Goal: Transaction & Acquisition: Purchase product/service

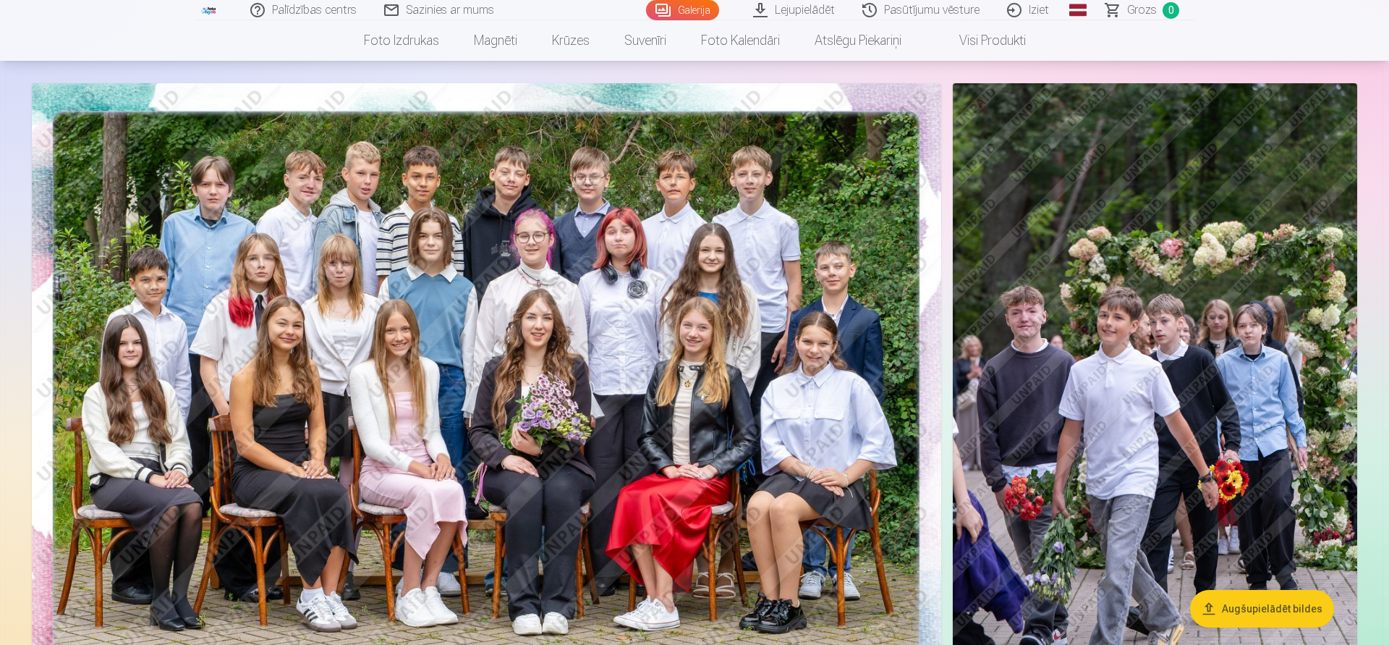
scroll to position [74, 0]
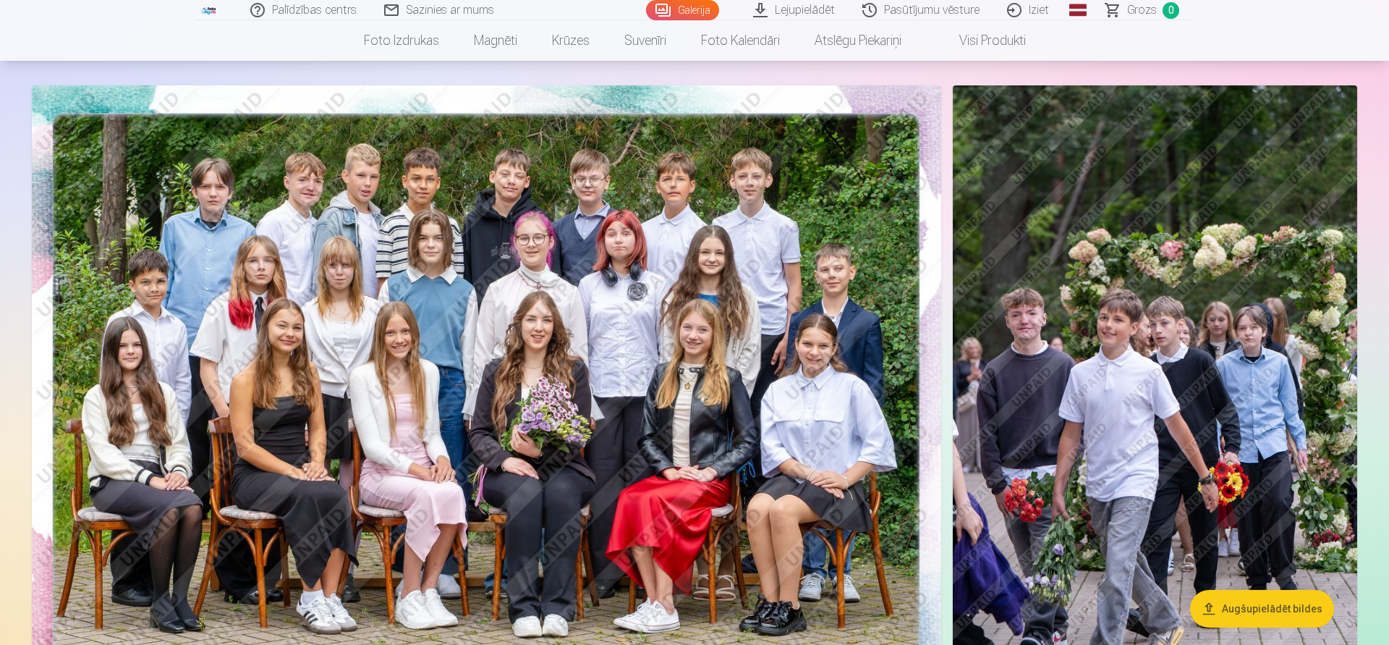
click at [607, 331] on img at bounding box center [486, 388] width 909 height 607
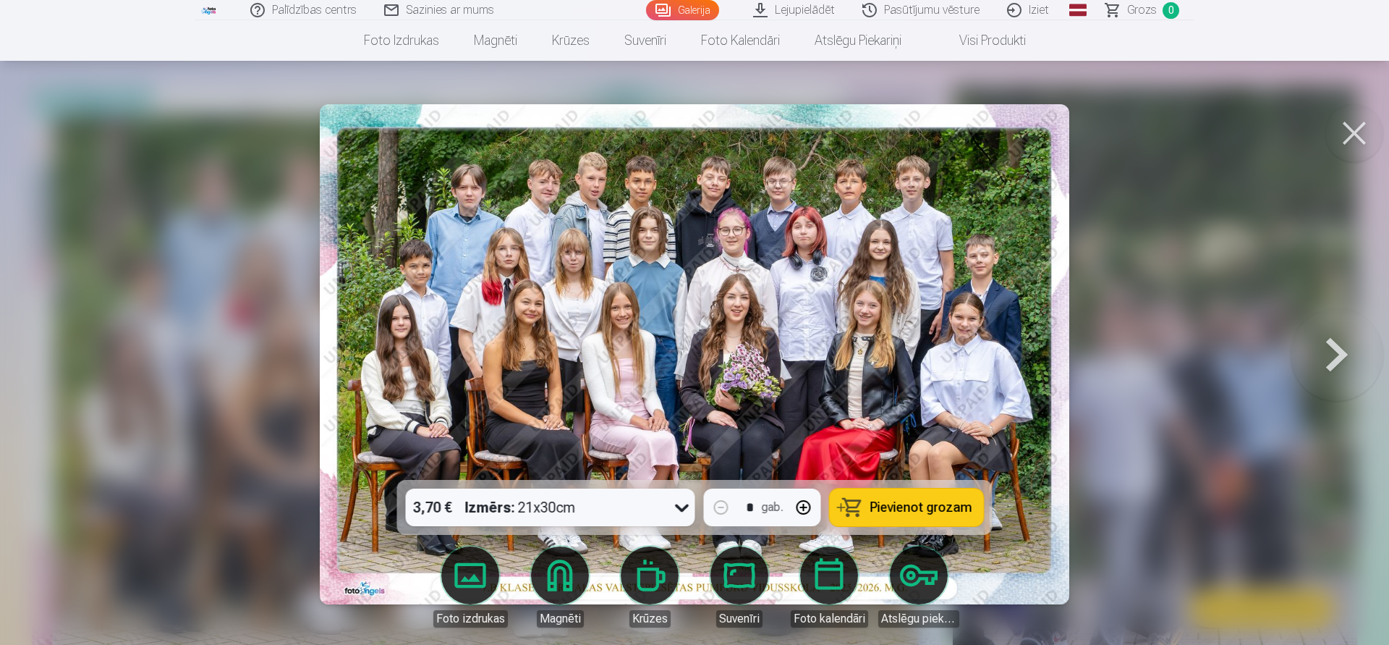
click at [891, 508] on span "Pievienot grozam" at bounding box center [921, 507] width 102 height 13
click at [1340, 356] on button at bounding box center [1337, 354] width 93 height 222
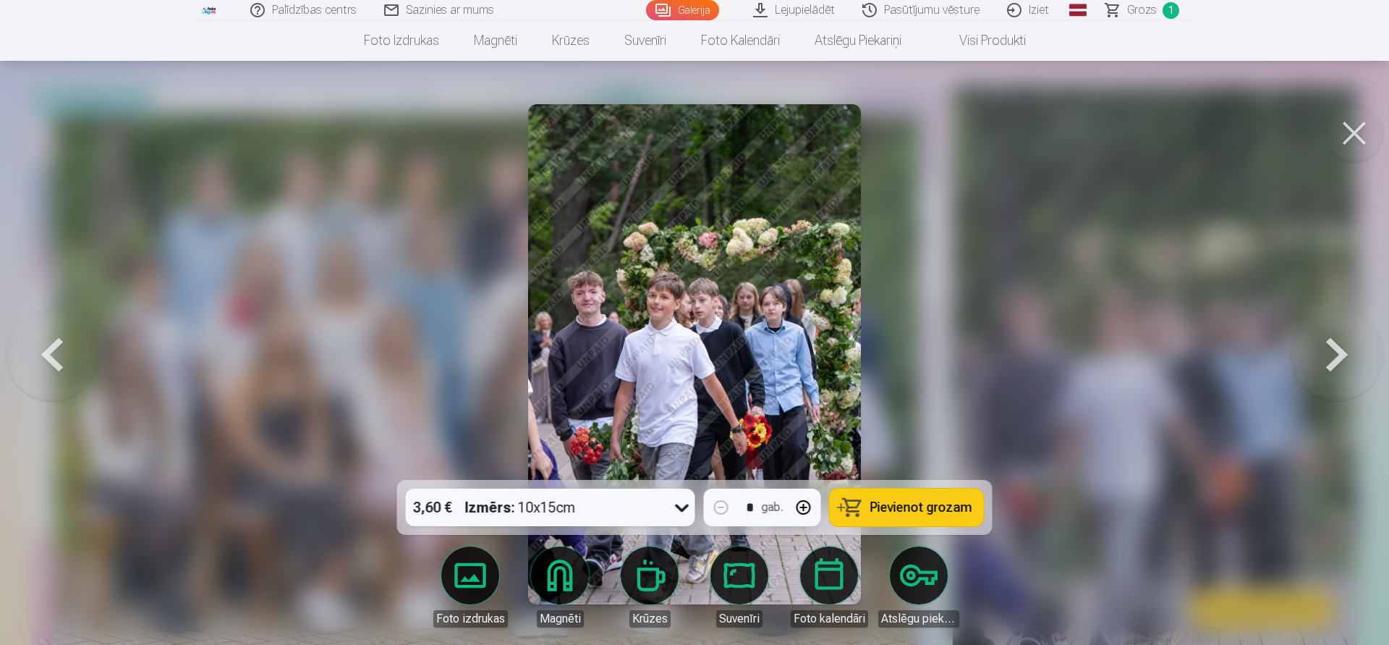
click at [1340, 356] on button at bounding box center [1337, 354] width 93 height 222
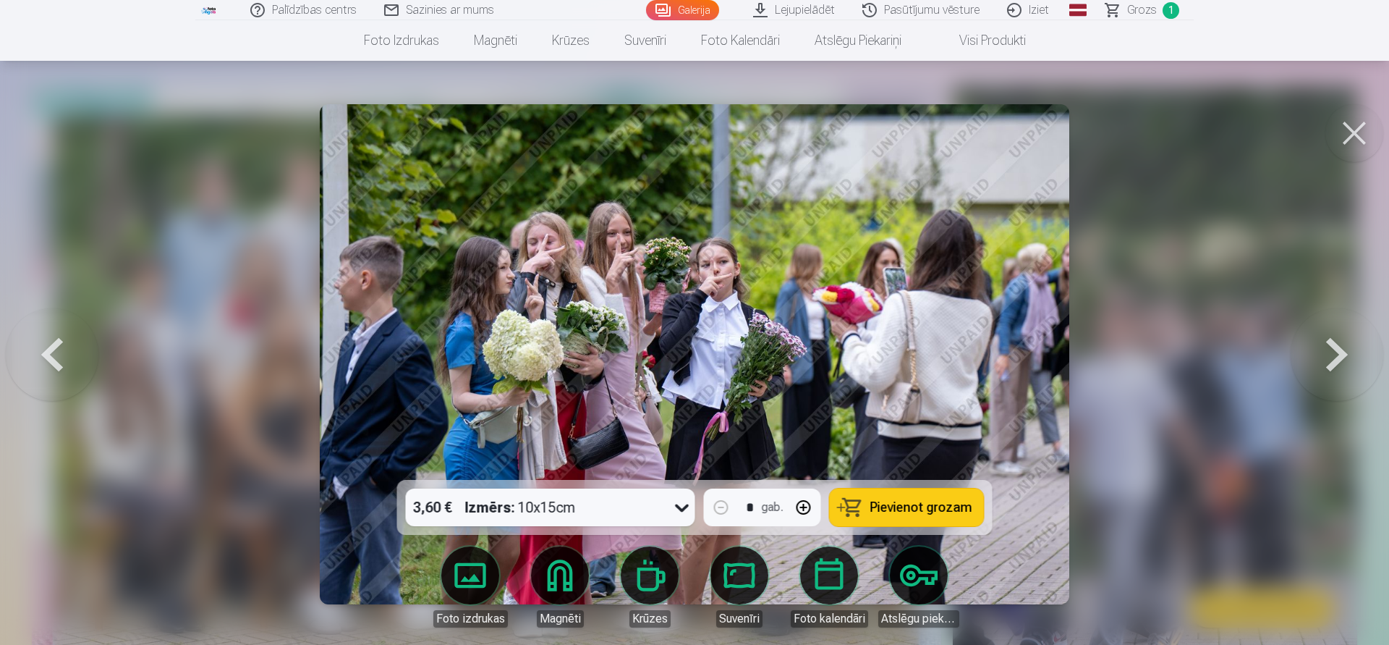
click at [1340, 356] on button at bounding box center [1337, 354] width 93 height 222
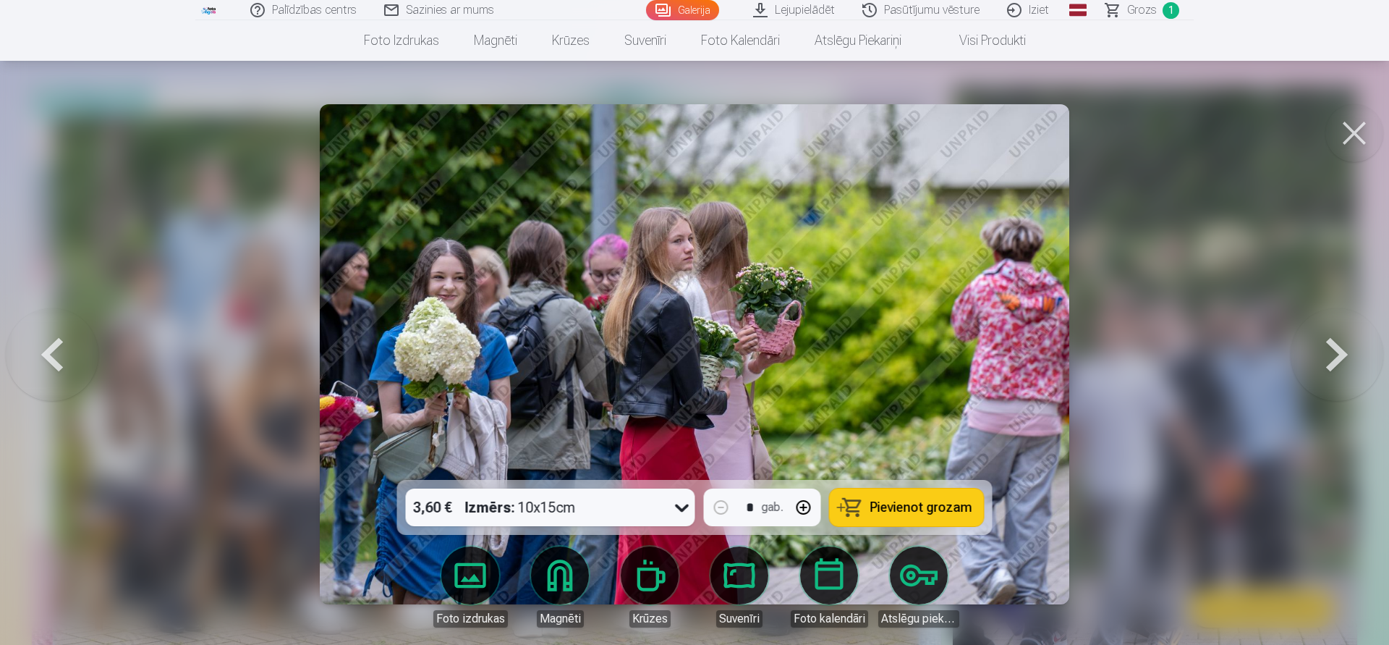
click at [1340, 356] on button at bounding box center [1337, 354] width 93 height 222
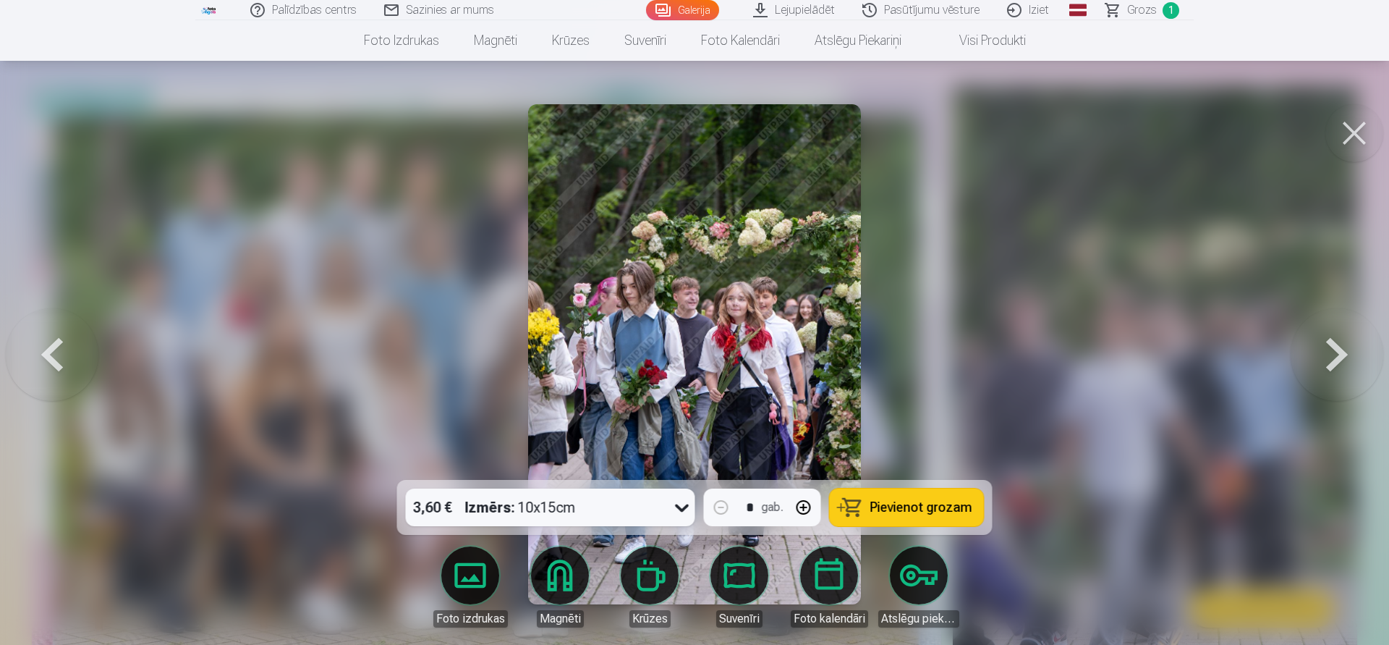
click at [1340, 356] on button at bounding box center [1337, 354] width 93 height 222
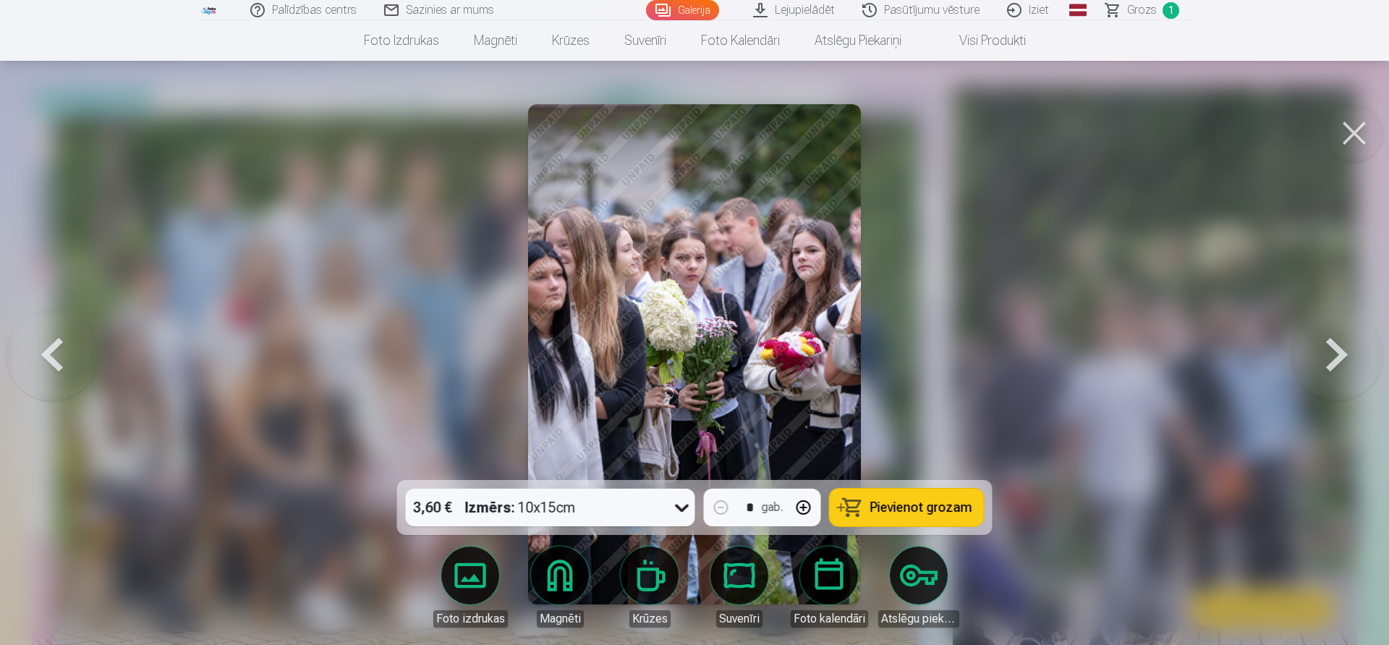
click at [1340, 356] on button at bounding box center [1337, 354] width 93 height 222
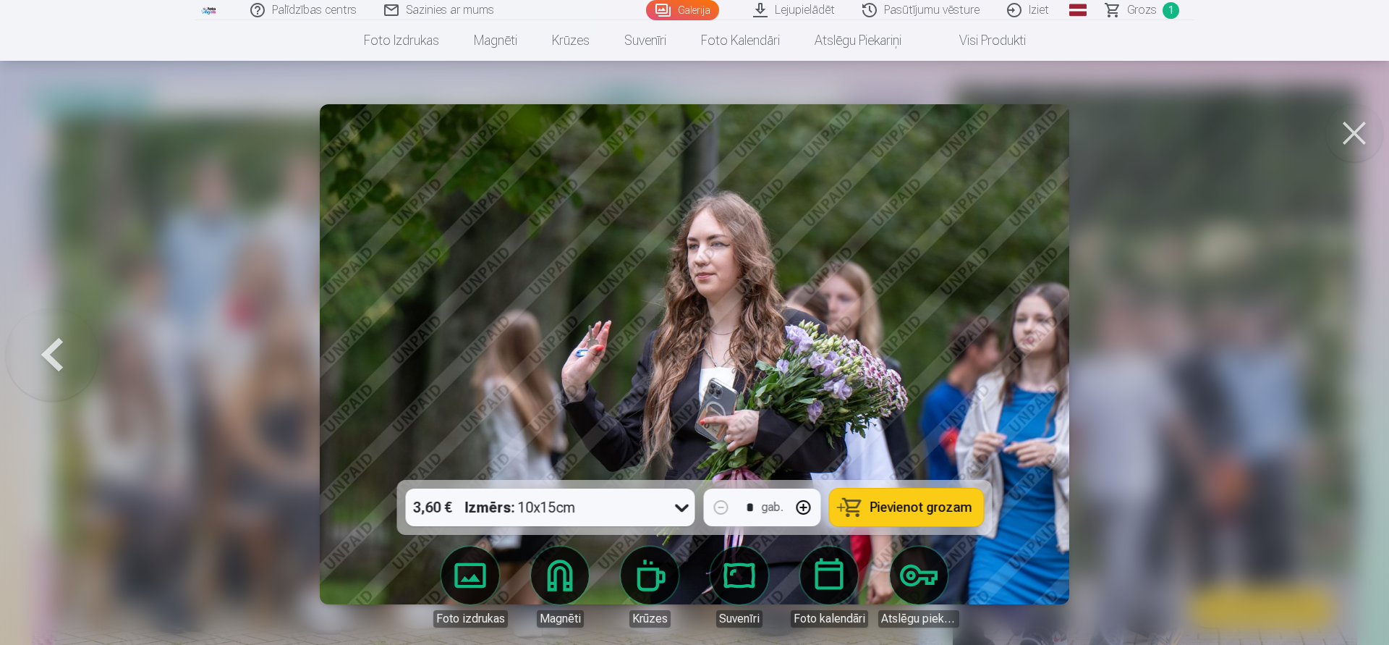
click at [55, 352] on button at bounding box center [52, 354] width 93 height 222
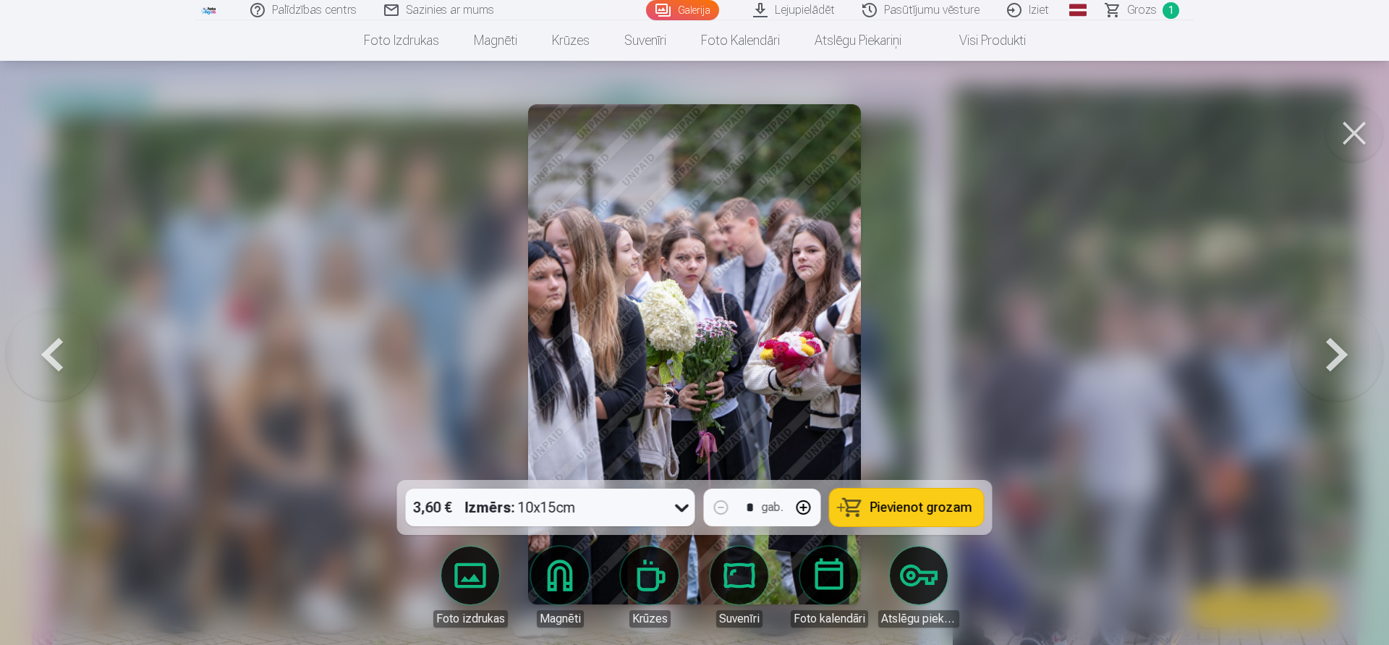
click at [55, 352] on button at bounding box center [52, 354] width 93 height 222
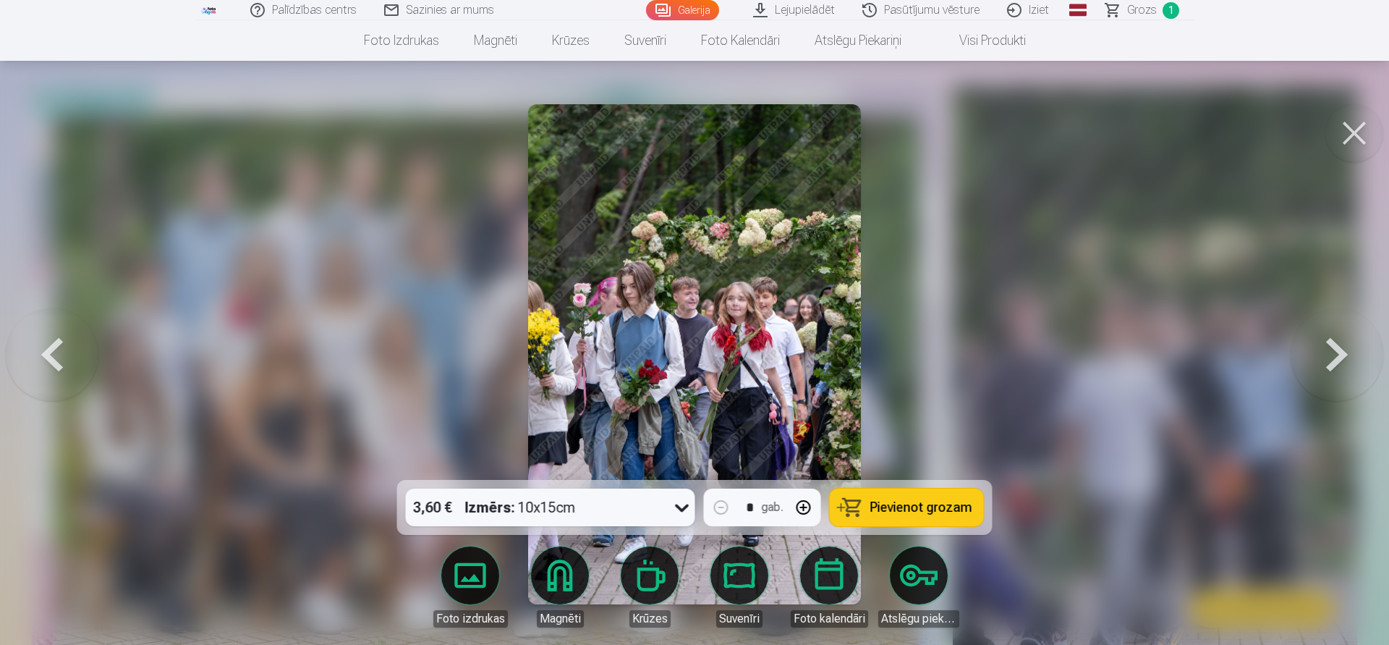
click at [55, 352] on button at bounding box center [52, 354] width 93 height 222
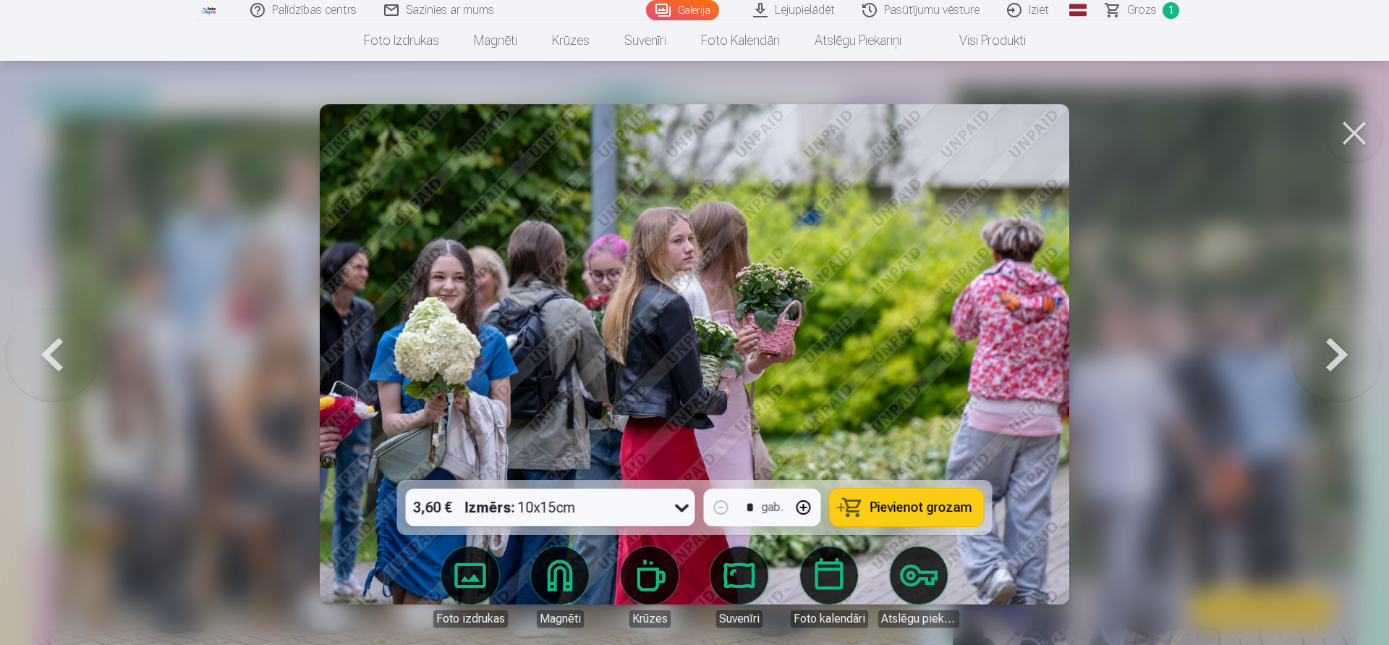
click at [55, 352] on button at bounding box center [52, 354] width 93 height 222
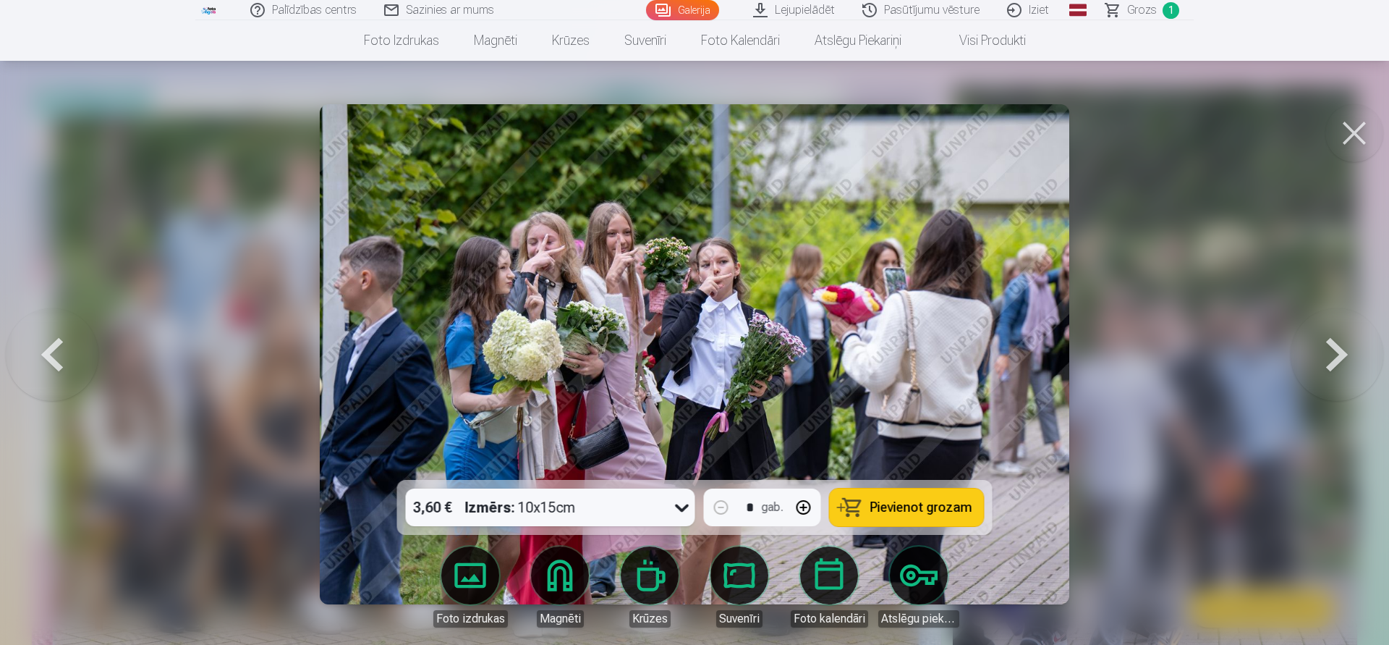
click at [55, 352] on button at bounding box center [52, 354] width 93 height 222
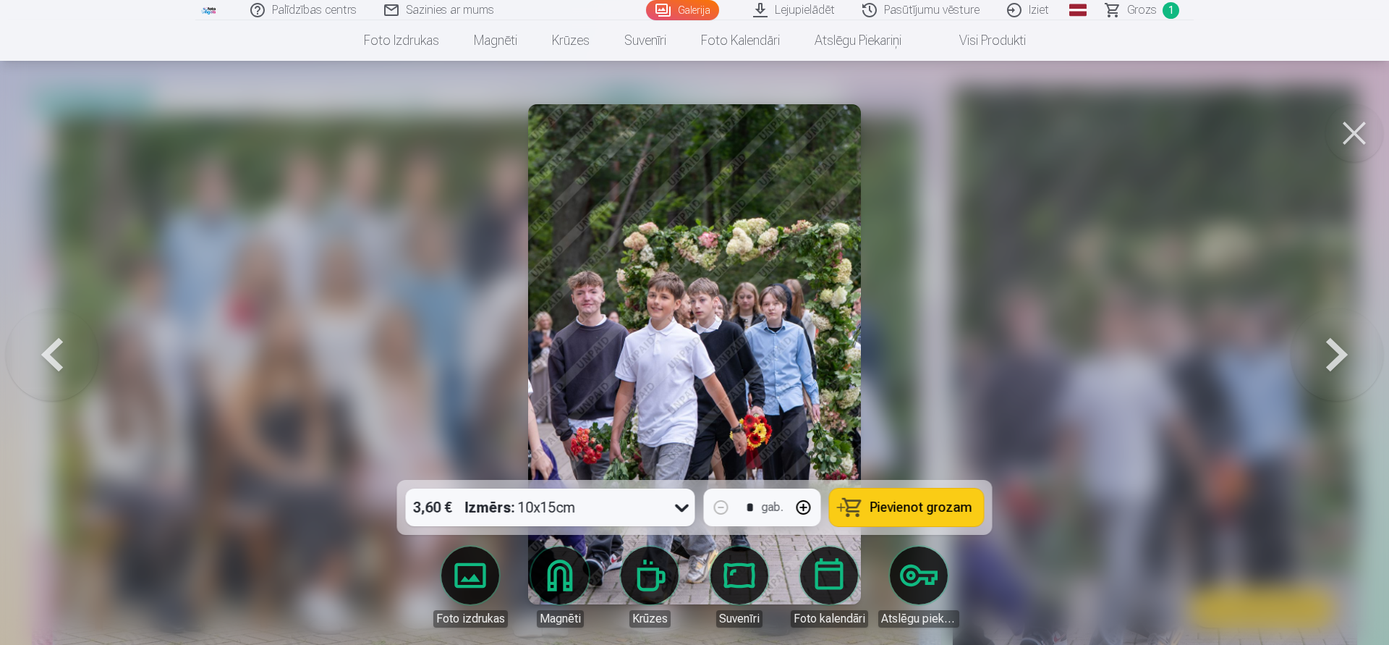
click at [1330, 365] on button at bounding box center [1337, 354] width 93 height 222
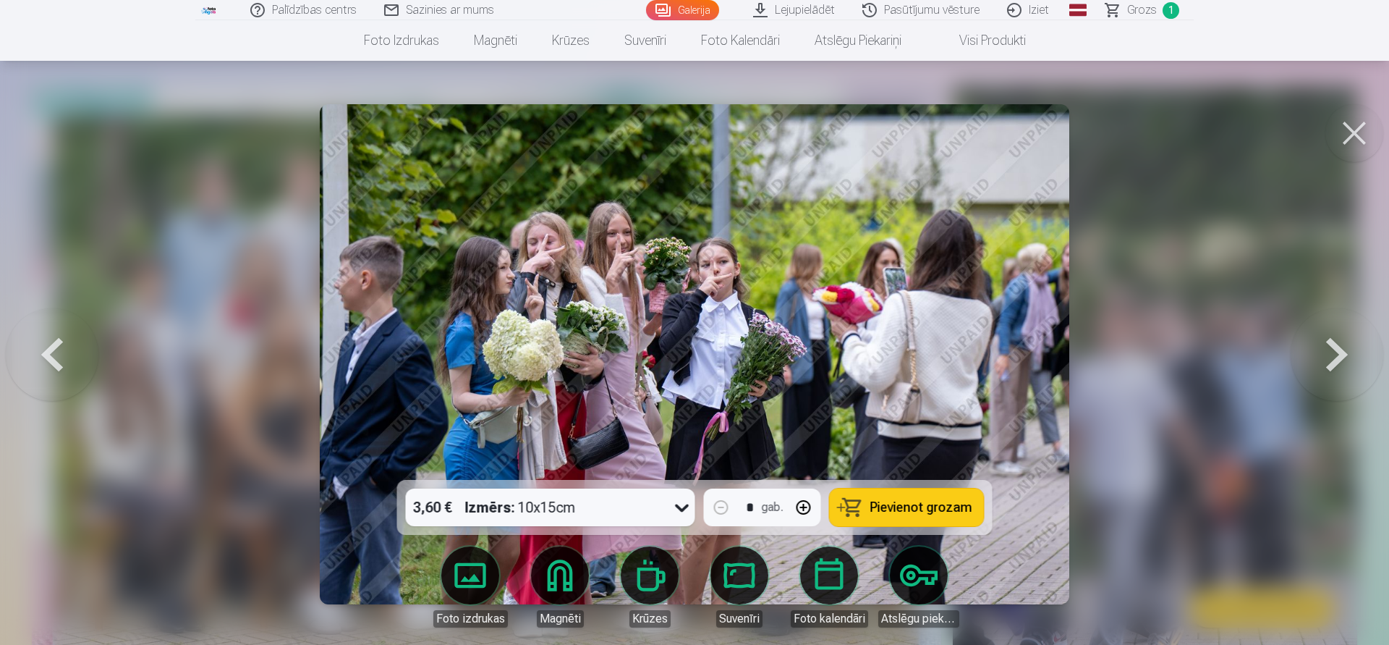
click at [681, 507] on icon at bounding box center [682, 507] width 23 height 23
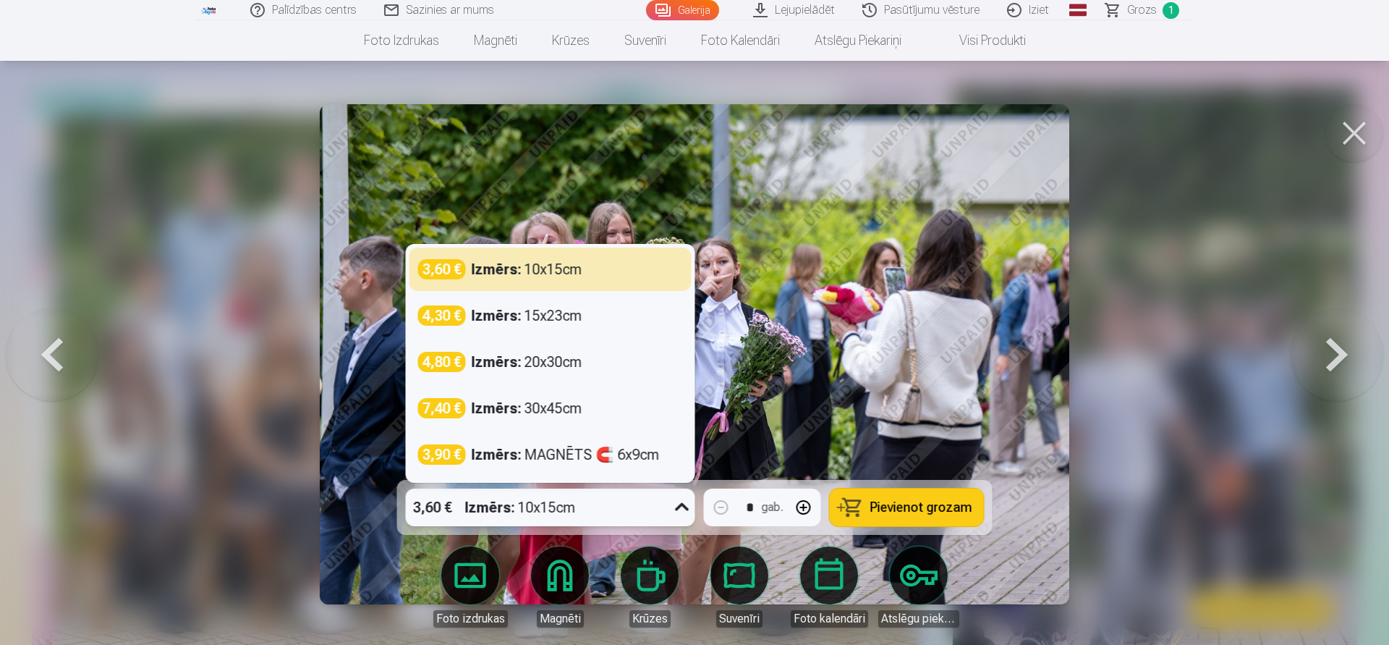
click at [681, 507] on icon at bounding box center [682, 507] width 23 height 23
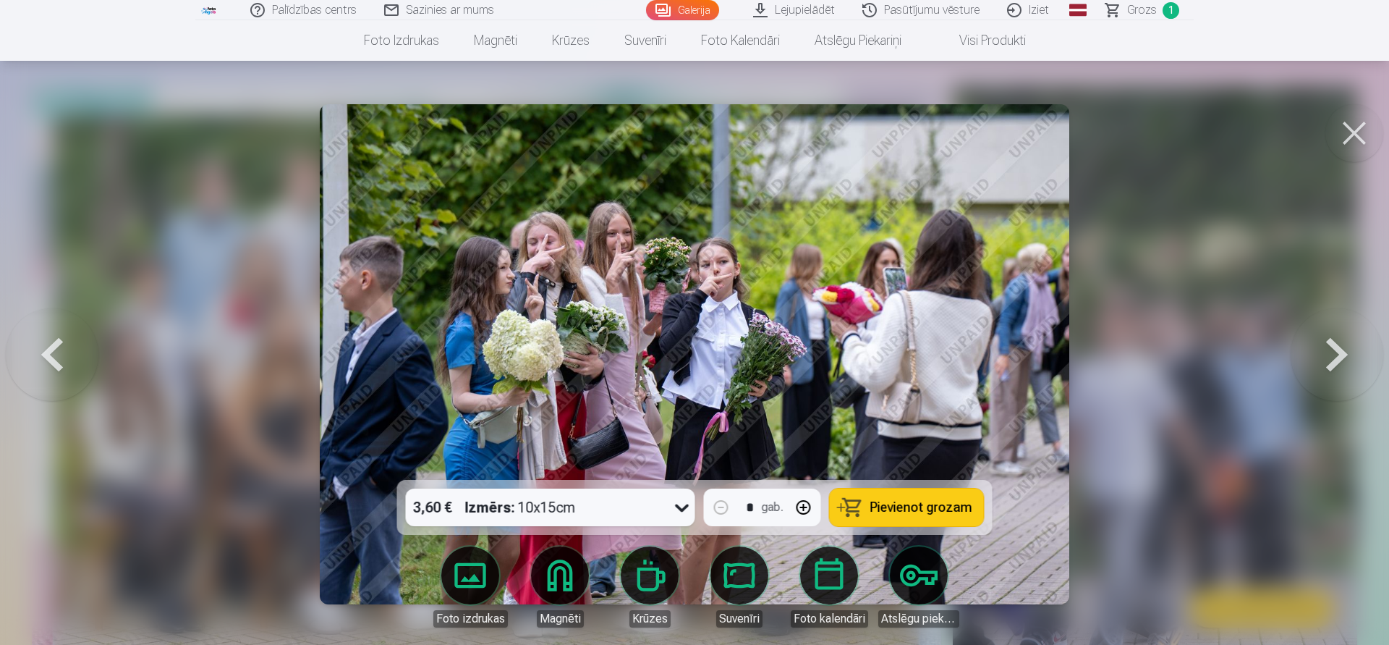
click at [901, 509] on span "Pievienot grozam" at bounding box center [921, 507] width 102 height 13
click at [1346, 138] on button at bounding box center [1354, 133] width 58 height 58
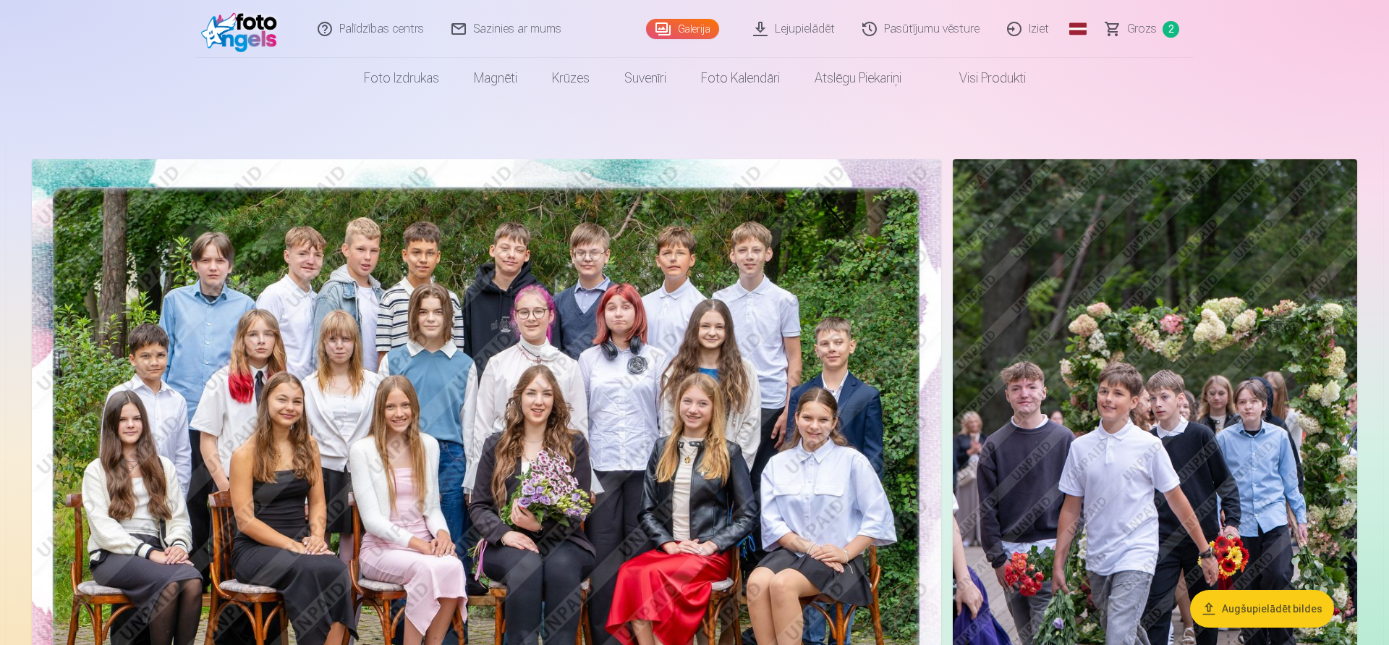
click at [1149, 26] on span "Grozs" at bounding box center [1142, 28] width 30 height 17
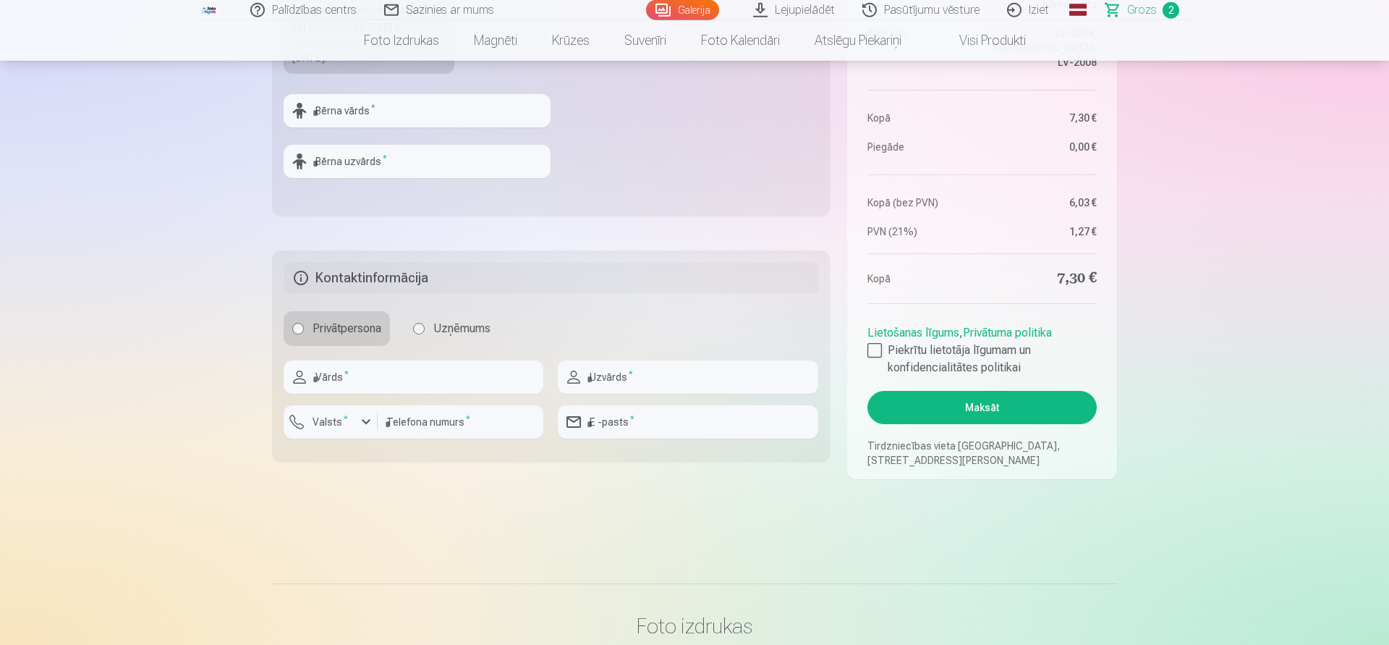
scroll to position [664, 0]
click at [874, 352] on div at bounding box center [874, 348] width 14 height 14
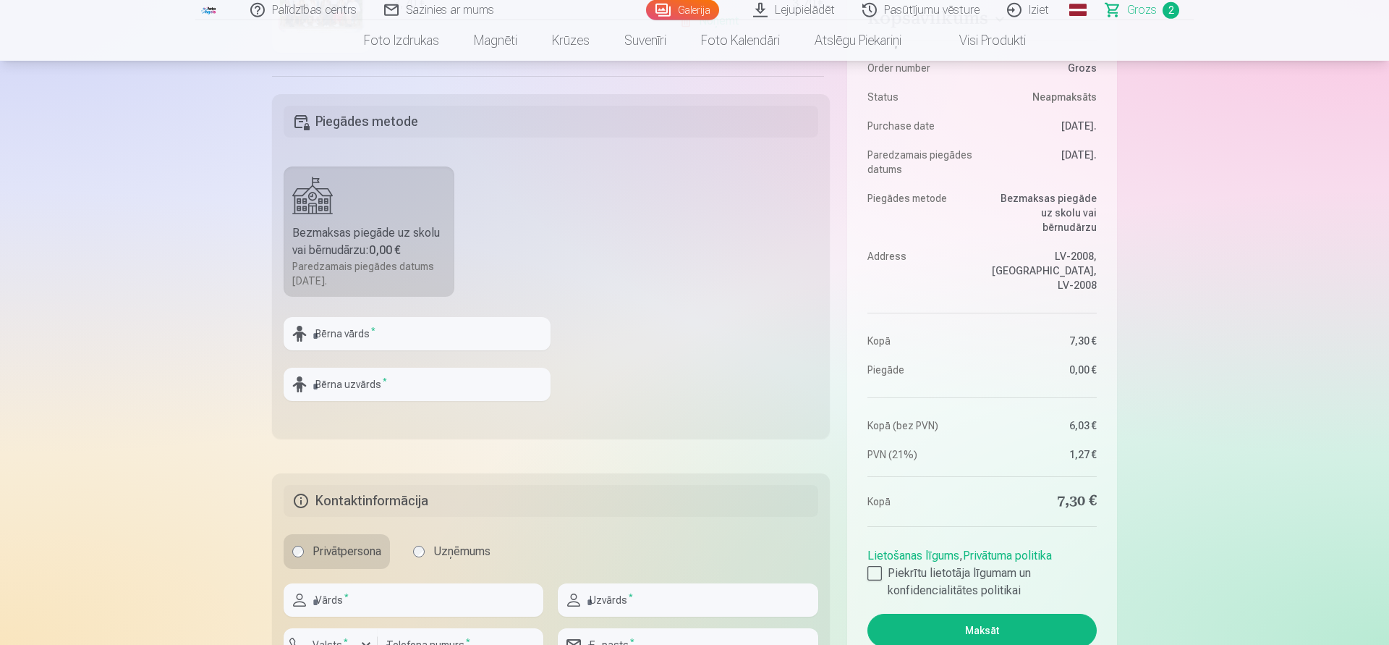
scroll to position [443, 0]
click at [337, 337] on input "text" at bounding box center [417, 330] width 267 height 33
type input "****"
click at [381, 386] on input "text" at bounding box center [417, 381] width 267 height 33
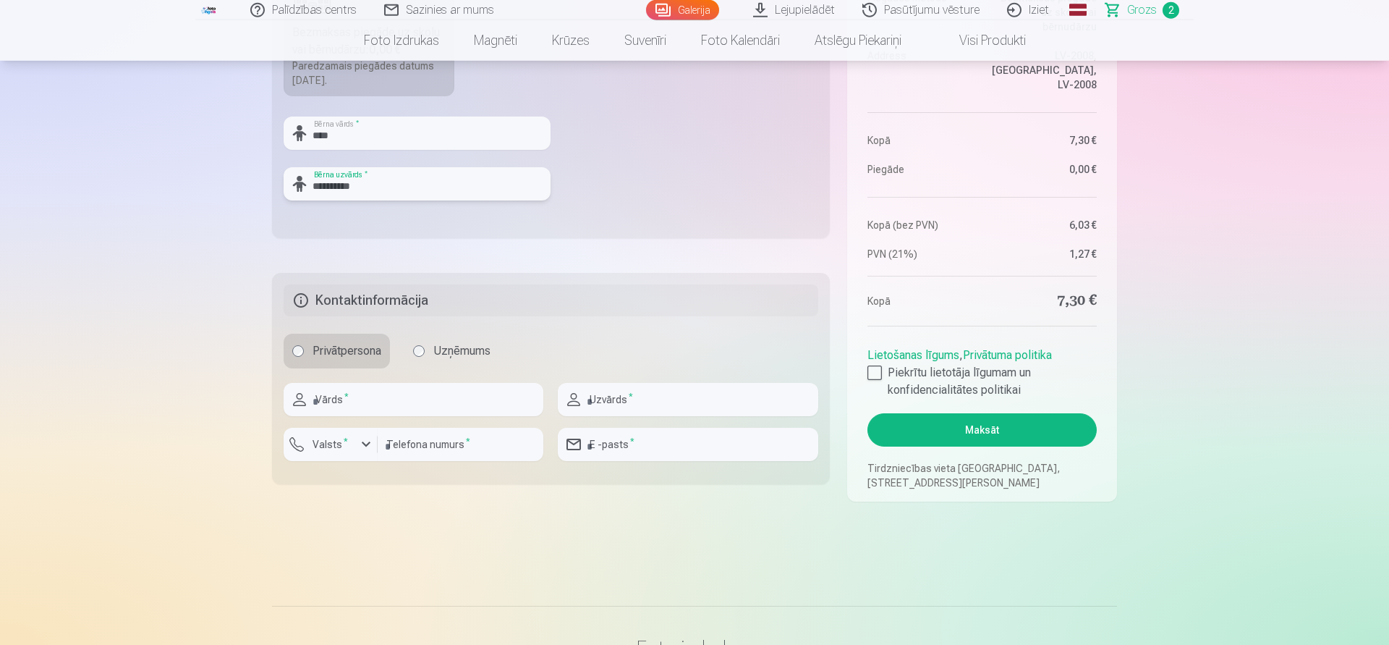
scroll to position [664, 0]
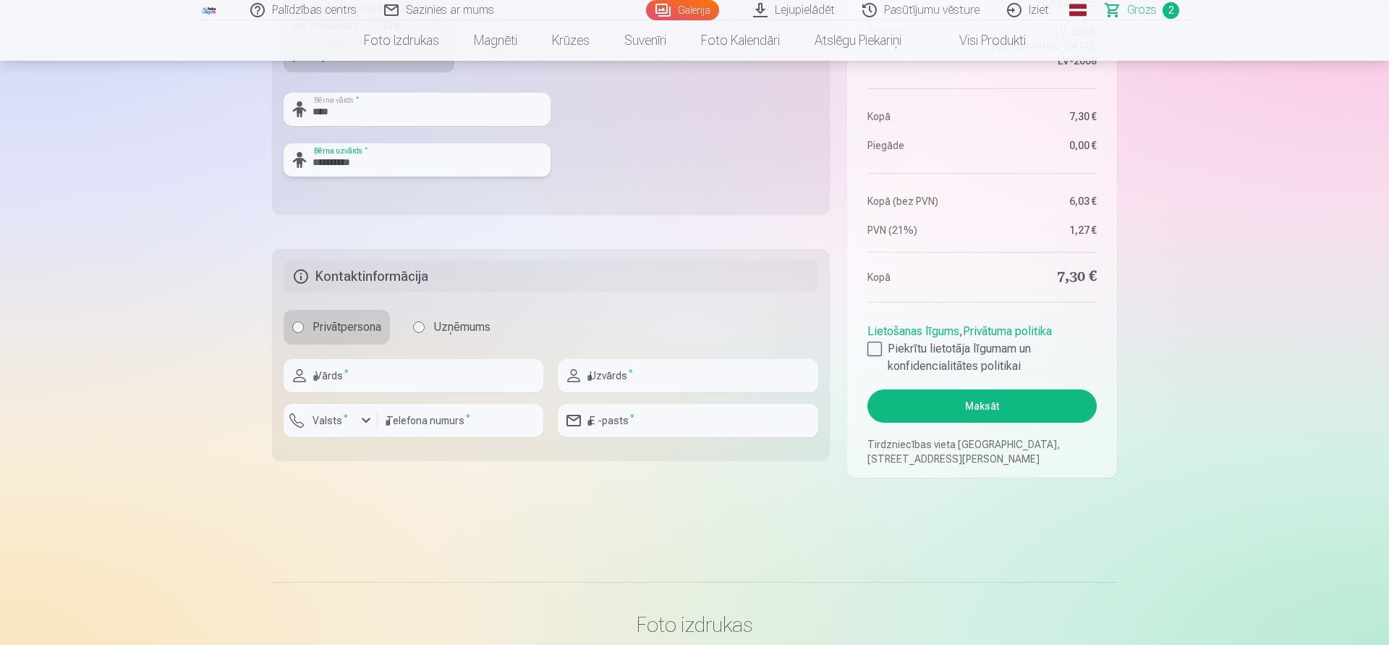
type input "**********"
click at [363, 381] on input "text" at bounding box center [414, 375] width 260 height 33
type input "****"
click at [644, 379] on input "text" at bounding box center [688, 375] width 260 height 33
type input "**********"
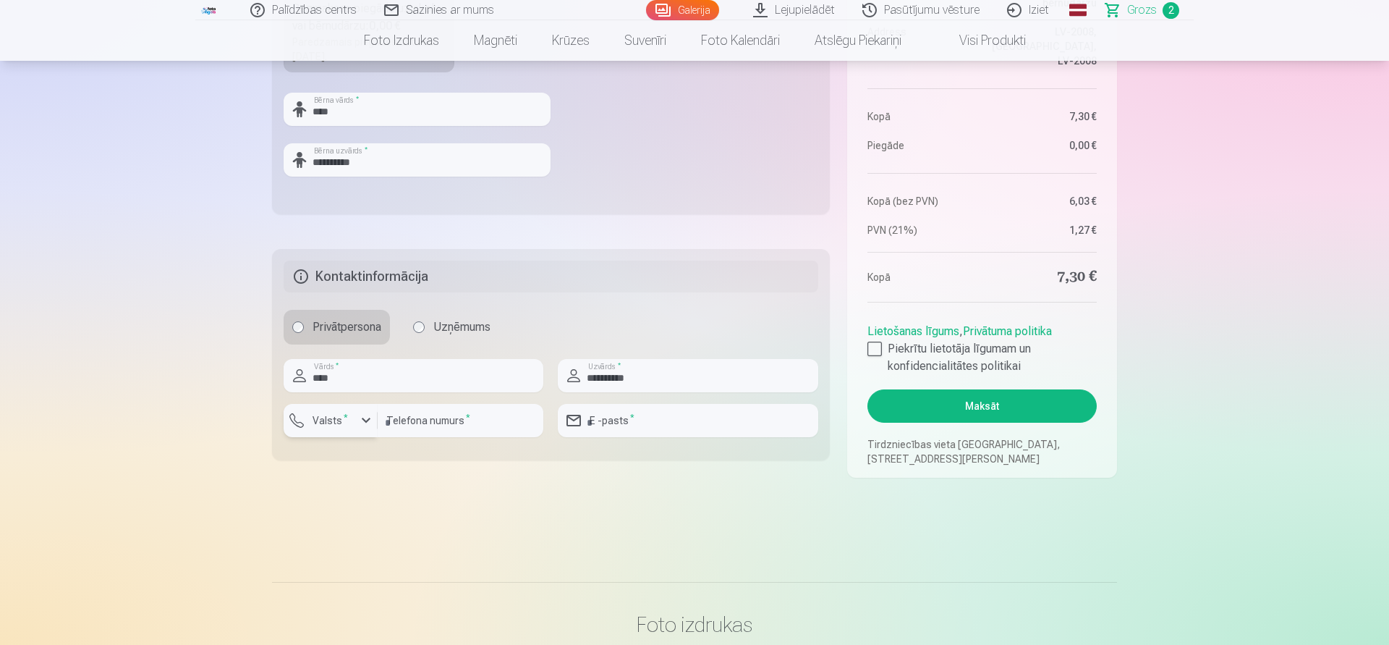
click at [360, 418] on div "button" at bounding box center [365, 420] width 17 height 17
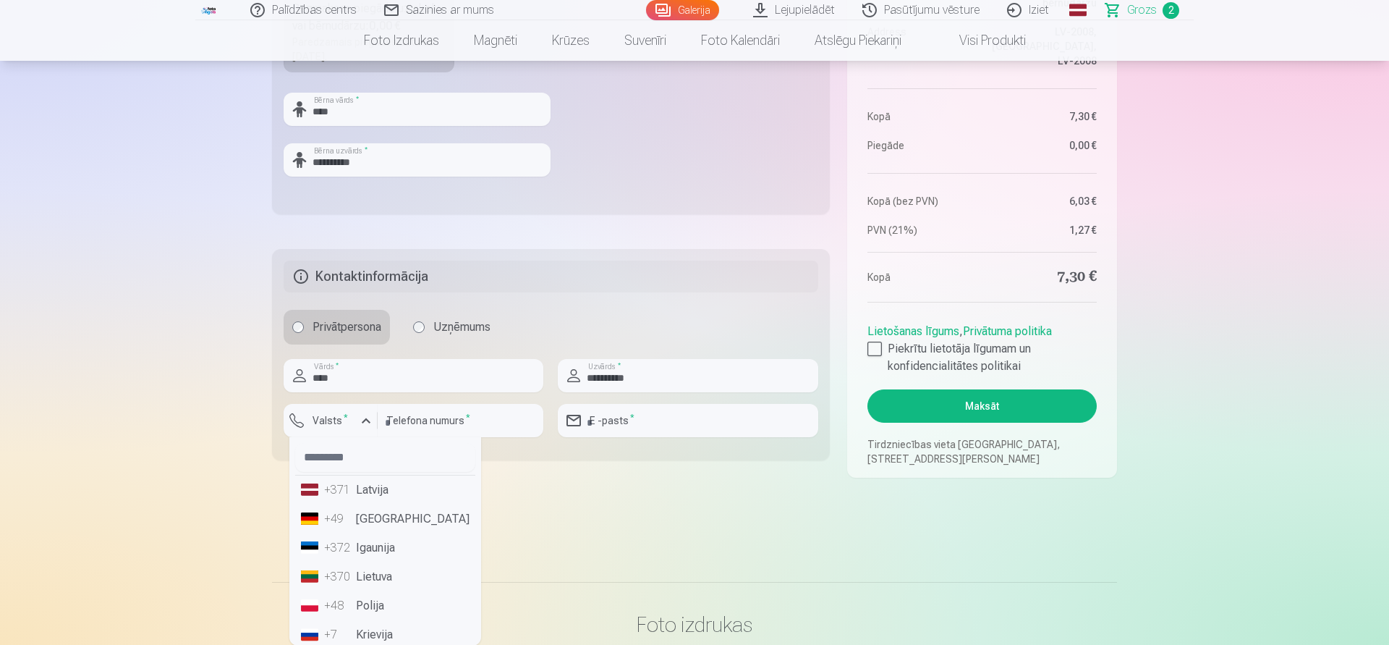
click at [356, 492] on li "+371 Latvija" at bounding box center [385, 489] width 180 height 29
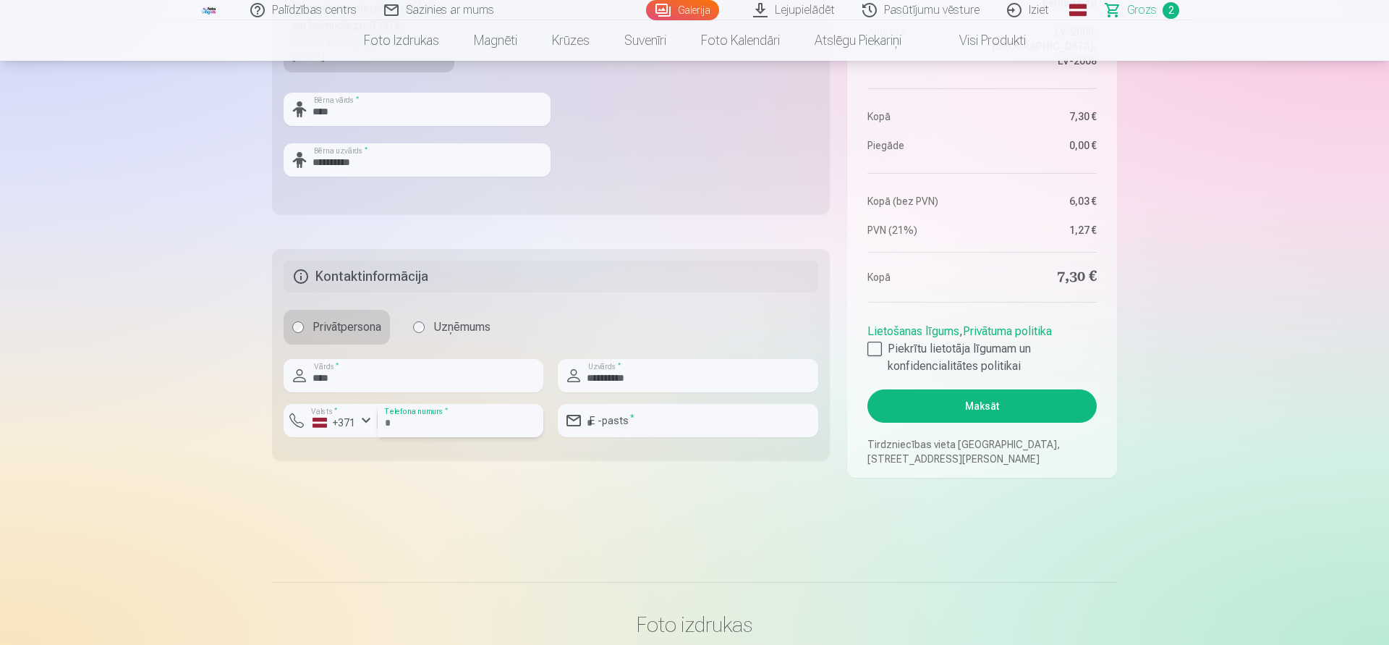
click at [453, 420] on input "number" at bounding box center [461, 420] width 166 height 33
type input "********"
click at [602, 420] on input "email" at bounding box center [688, 420] width 260 height 33
type input "**********"
click at [1003, 401] on button "Maksāt" at bounding box center [981, 405] width 229 height 33
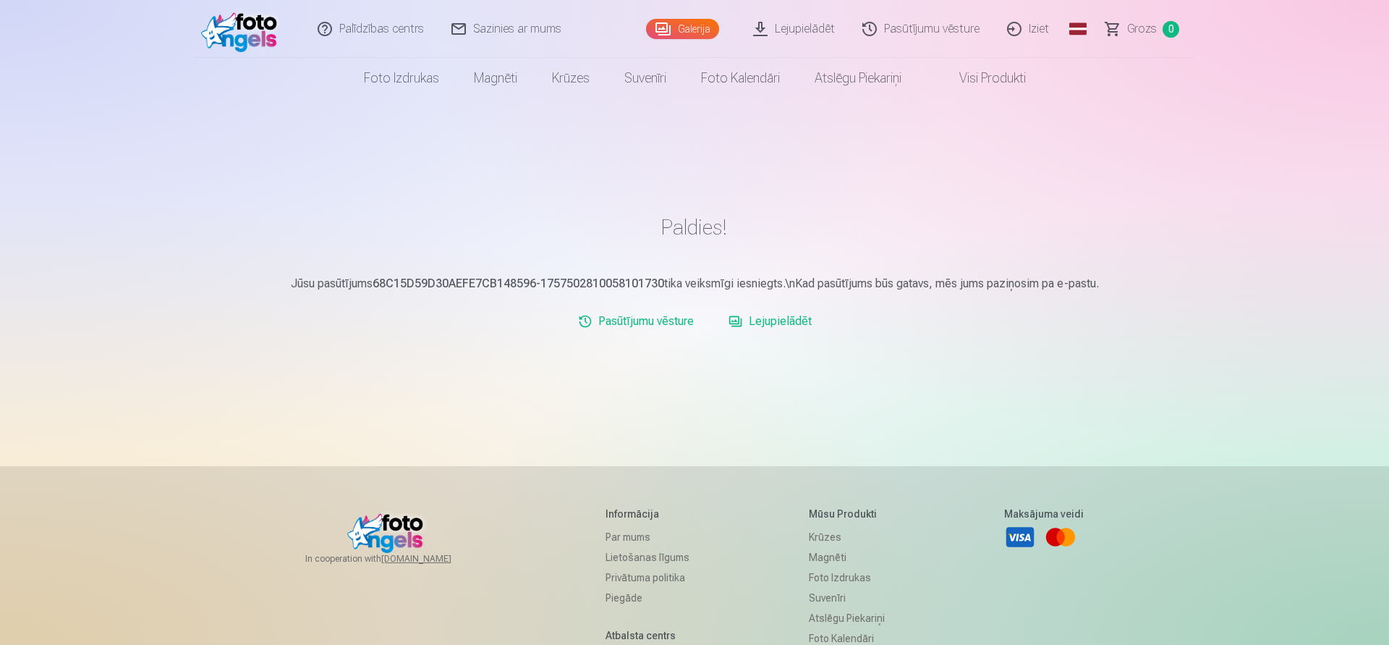
click at [1035, 30] on link "Iziet" at bounding box center [1028, 29] width 69 height 58
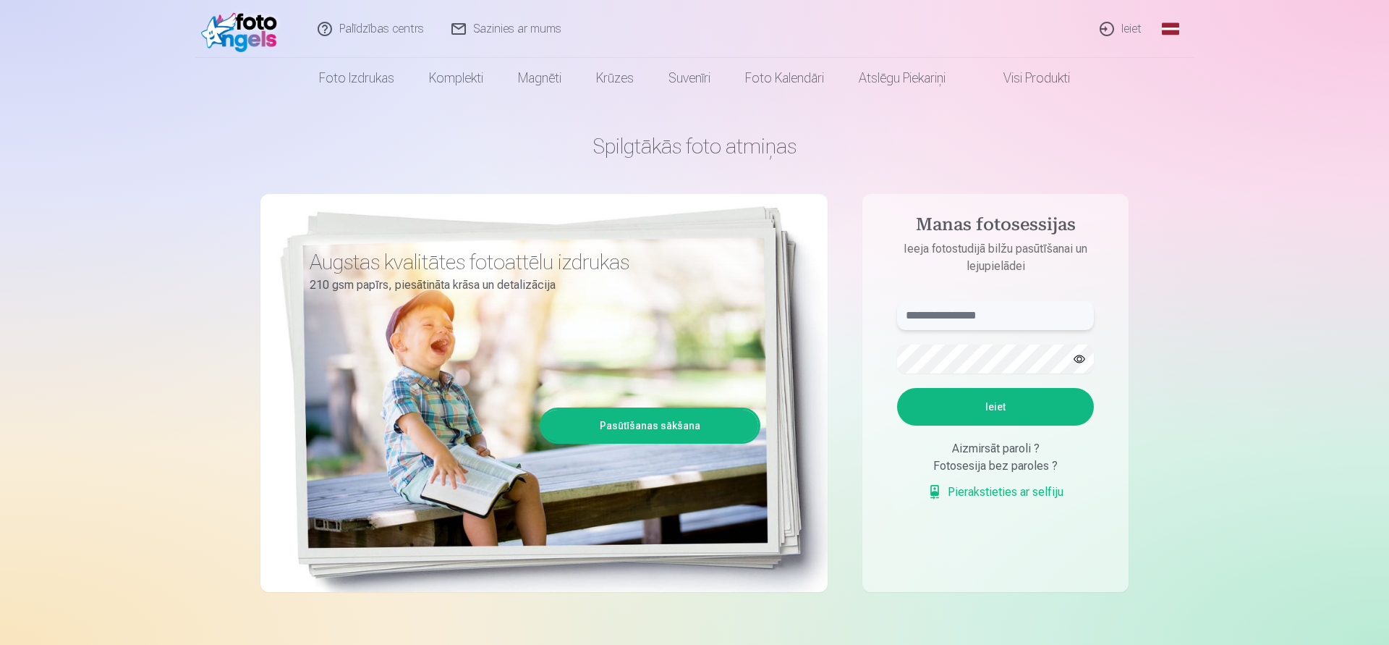
click at [1000, 304] on input "text" at bounding box center [995, 315] width 197 height 29
type input "**********"
click at [1083, 360] on button "button" at bounding box center [1079, 358] width 27 height 27
click at [1084, 360] on button "button" at bounding box center [1079, 358] width 27 height 27
click at [1078, 363] on button "button" at bounding box center [1079, 358] width 27 height 27
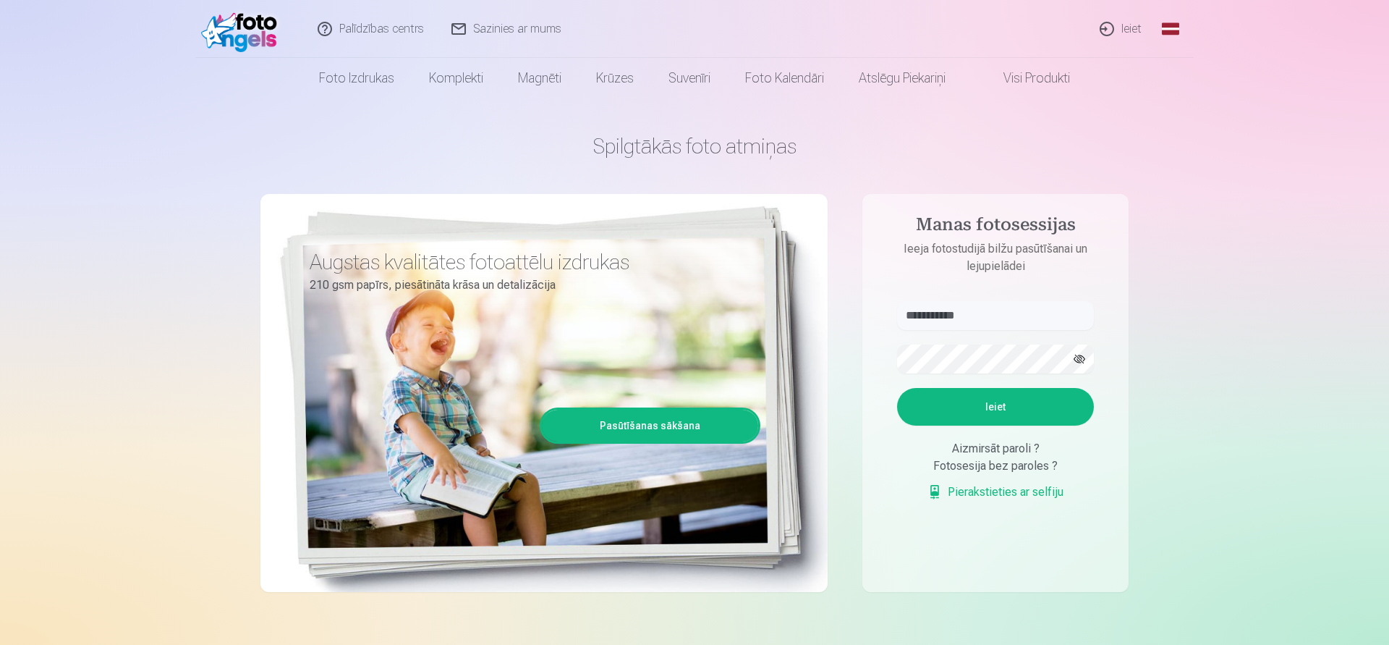
click at [1019, 407] on button "Ieiet" at bounding box center [995, 407] width 197 height 38
